Goal: Task Accomplishment & Management: Manage account settings

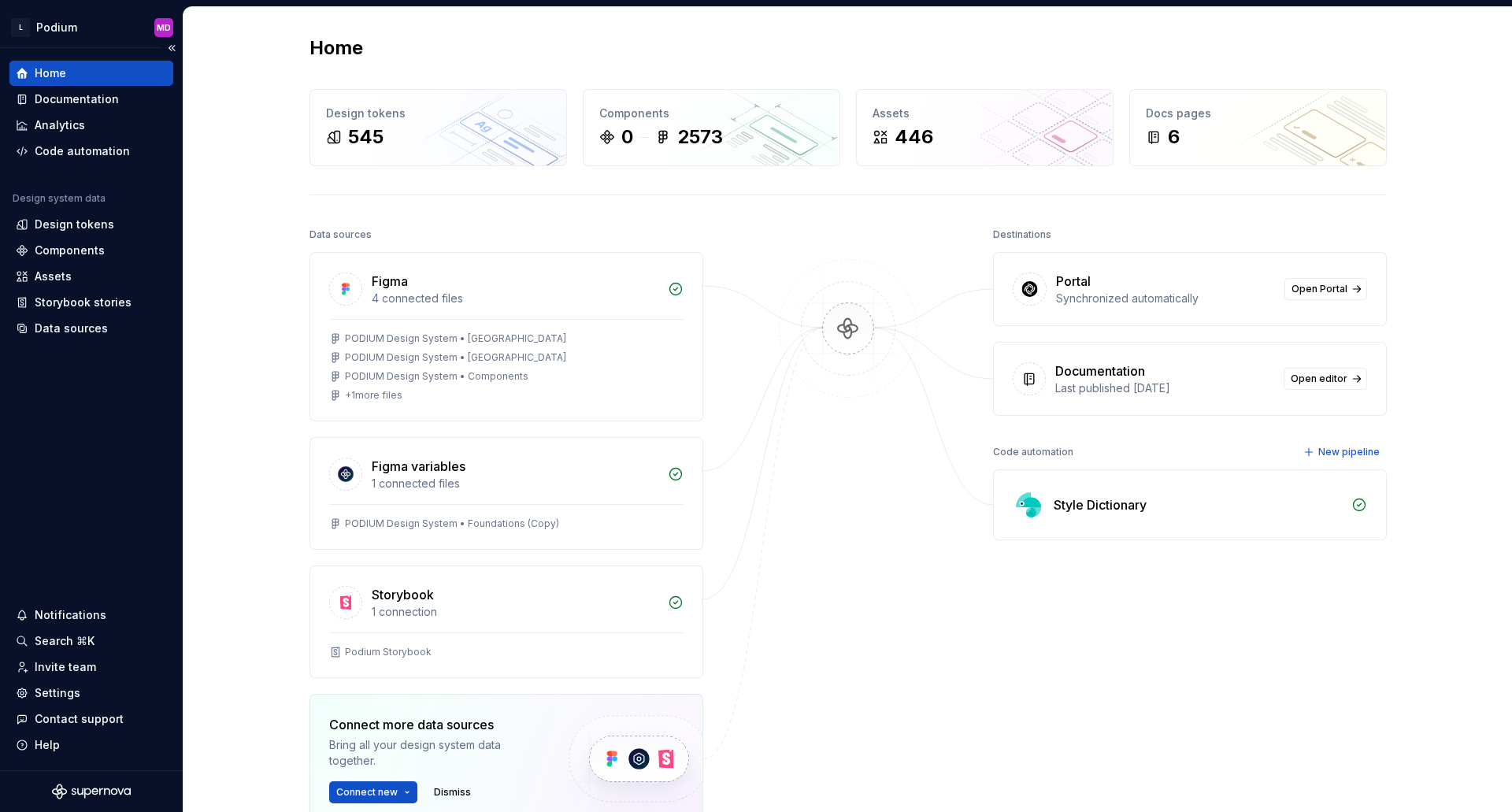
click at [59, 793] on icon "Supernova Logo" at bounding box center [59, 791] width 15 height 15
click at [64, 690] on div "Settings" at bounding box center [58, 693] width 45 height 15
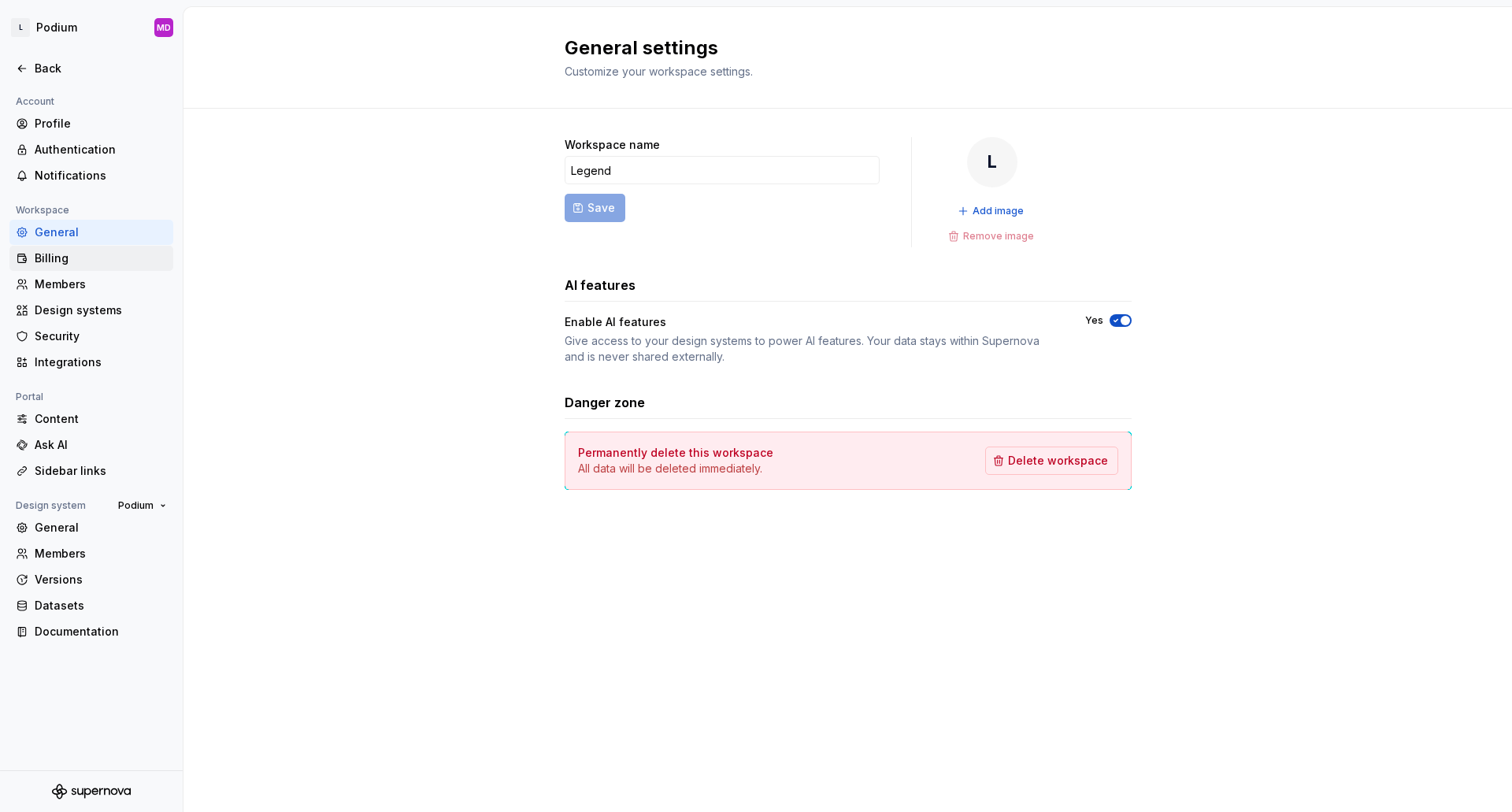
click at [57, 267] on div "Billing" at bounding box center [92, 258] width 164 height 25
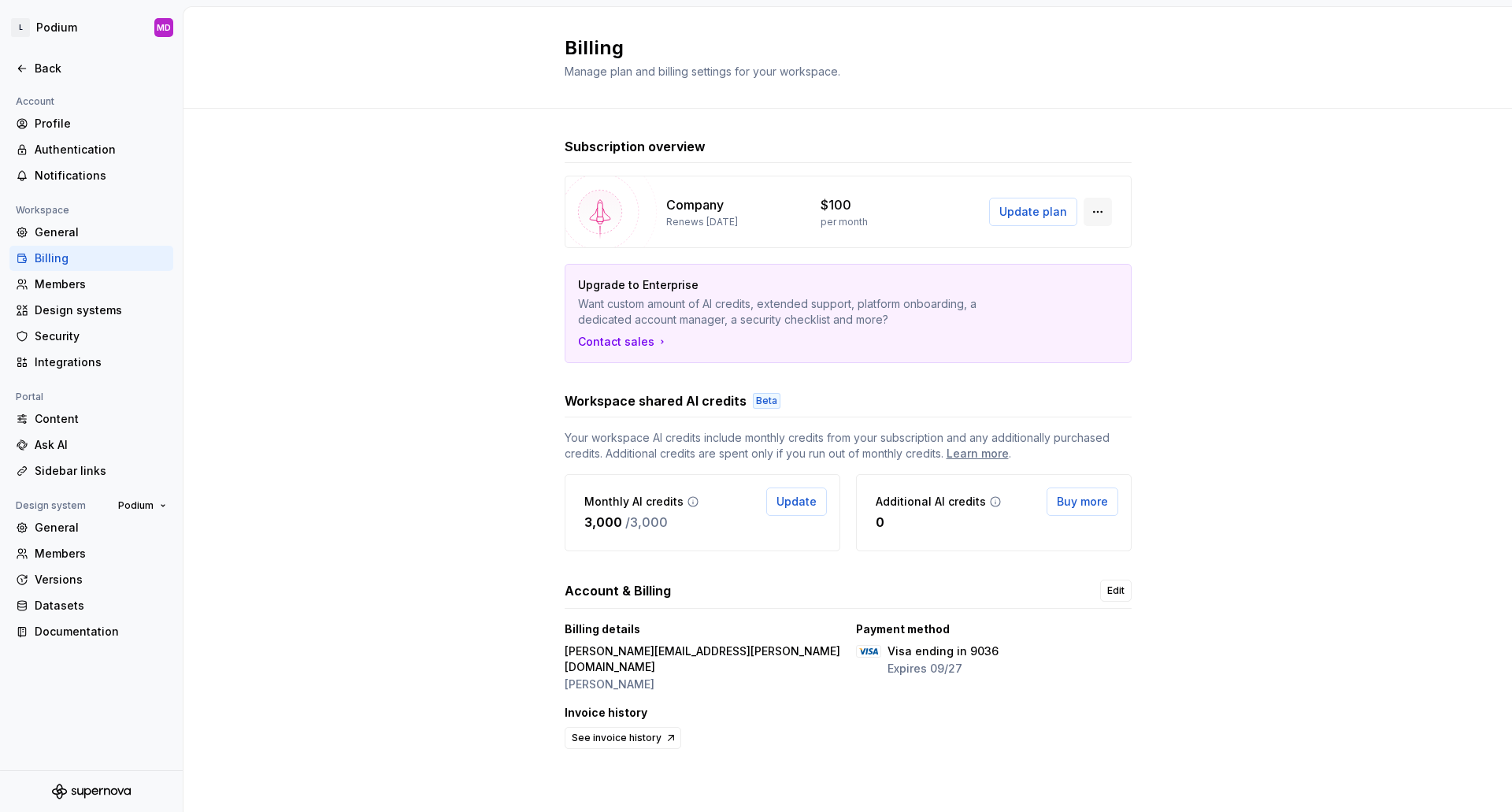
click at [1103, 209] on button "button" at bounding box center [1097, 212] width 28 height 28
click at [1271, 173] on div "Subscription overview Company Renews [DATE] $100 per month Update plan Upgrade …" at bounding box center [848, 460] width 1329 height 703
click at [637, 346] on div "Contact sales" at bounding box center [623, 341] width 91 height 15
click at [1041, 213] on span "Update plan" at bounding box center [1033, 212] width 68 height 15
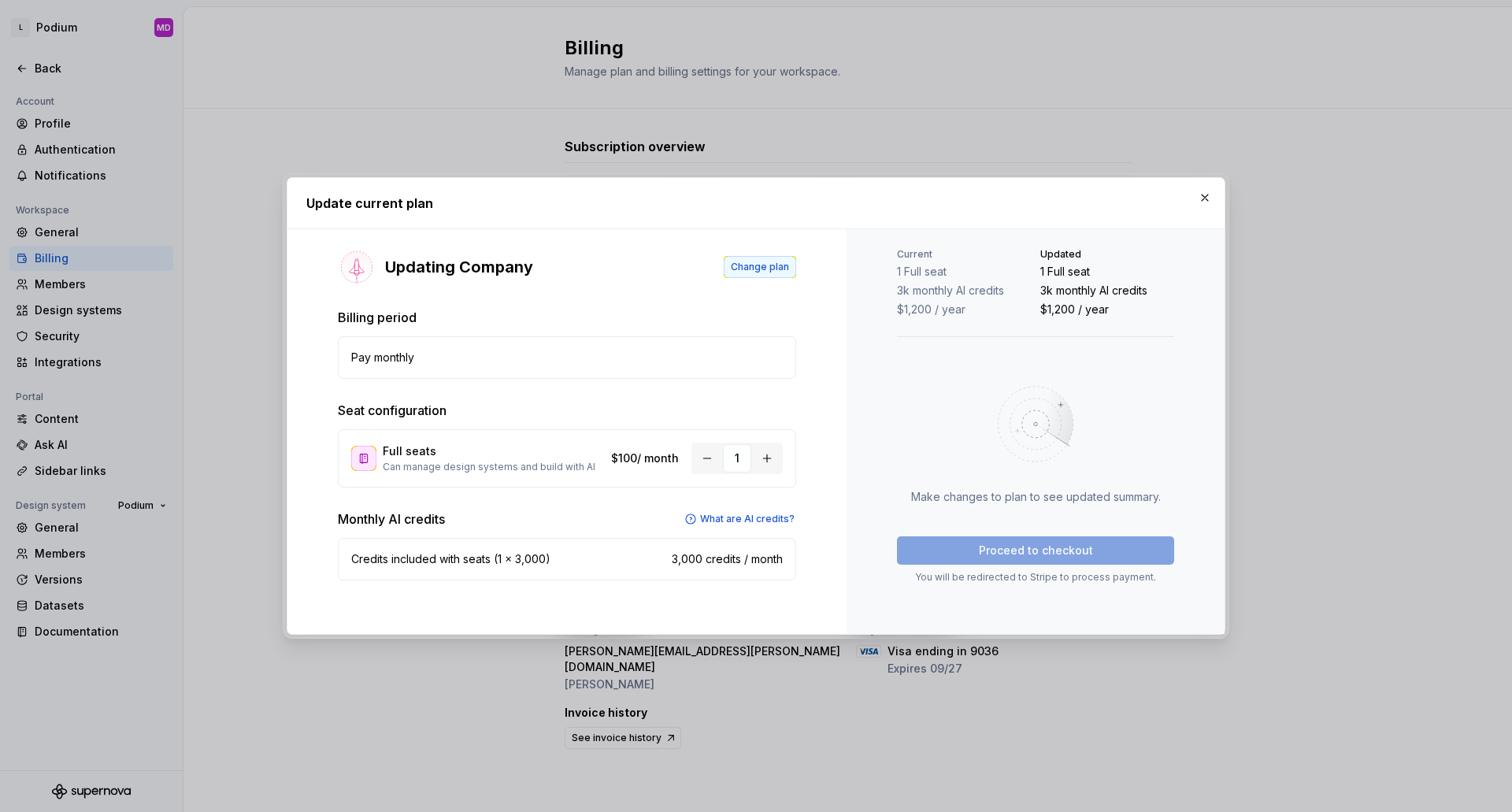
click at [770, 259] on button "Change plan" at bounding box center [759, 267] width 72 height 22
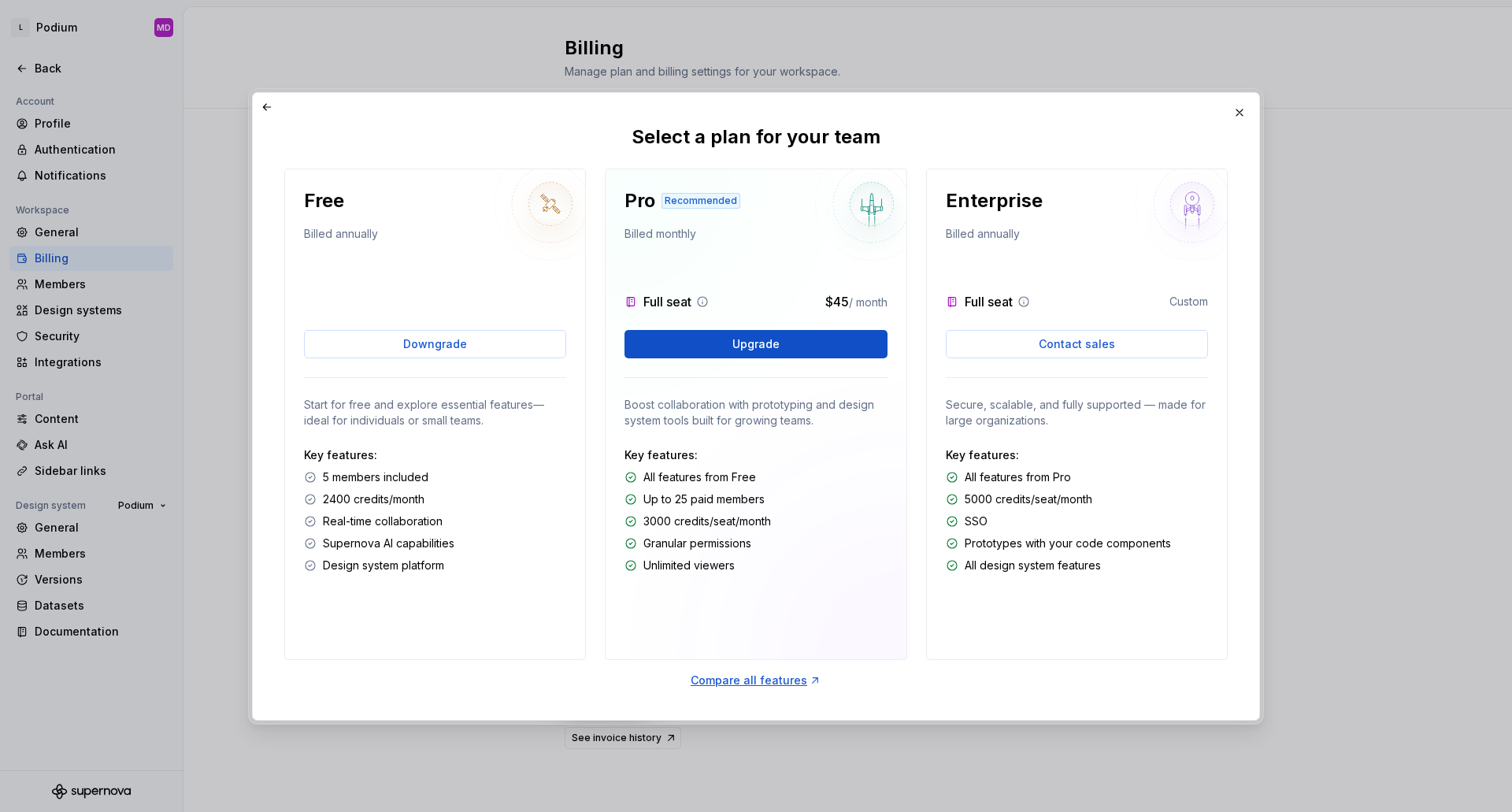
click at [981, 685] on div "Free Billed annually Downgrade Start for free and explore essential features—id…" at bounding box center [756, 428] width 943 height 519
click at [987, 669] on div "Free Billed annually Downgrade Start for free and explore essential features—id…" at bounding box center [756, 428] width 943 height 519
click at [1062, 703] on div "Free Billed annually Downgrade Start for free and explore essential features—id…" at bounding box center [756, 444] width 1006 height 551
click at [1073, 351] on span "Contact sales" at bounding box center [1077, 344] width 76 height 15
